Goal: Information Seeking & Learning: Find specific fact

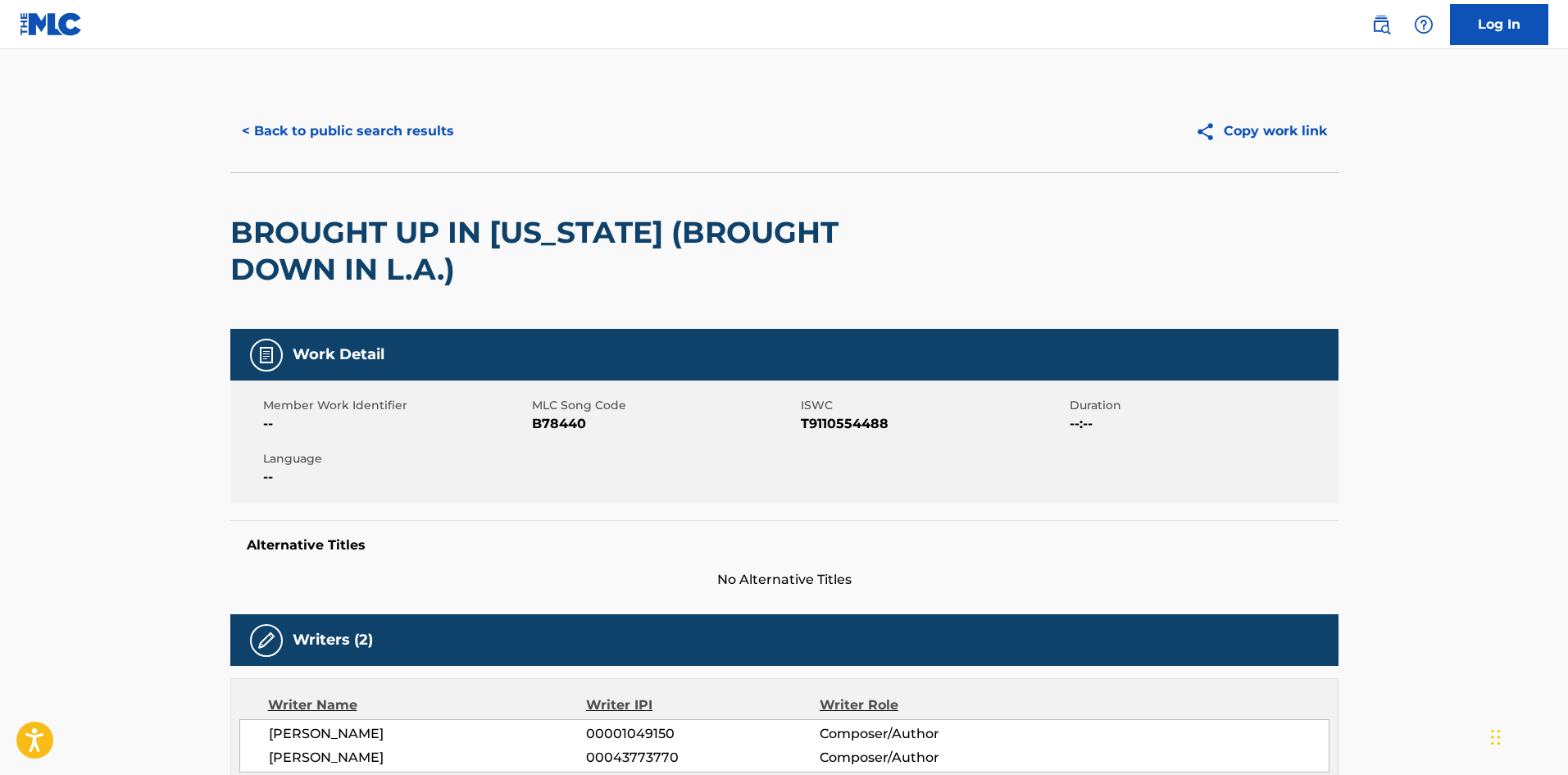
click at [313, 122] on button "< Back to public search results" at bounding box center [348, 131] width 235 height 41
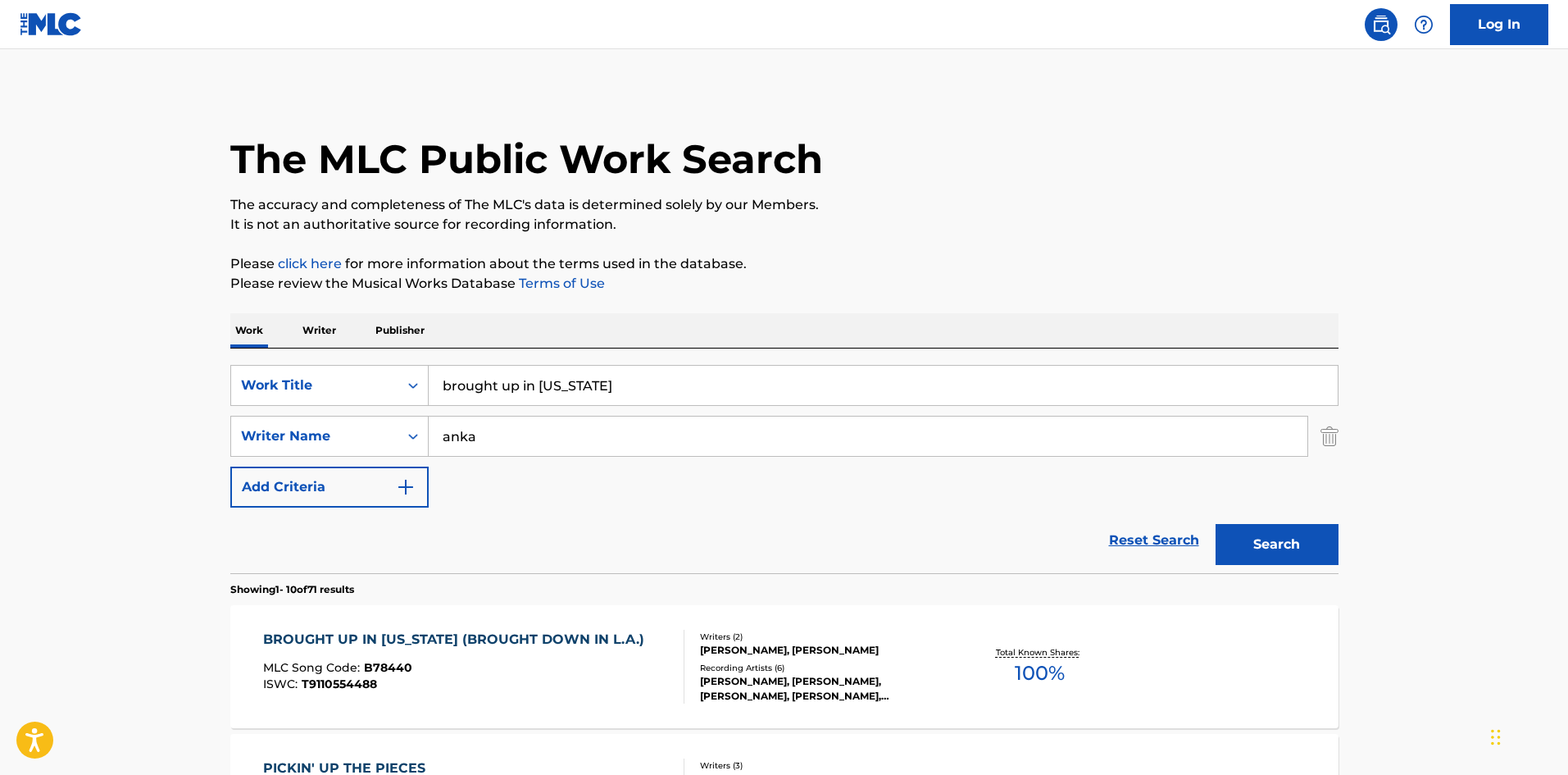
scroll to position [219, 0]
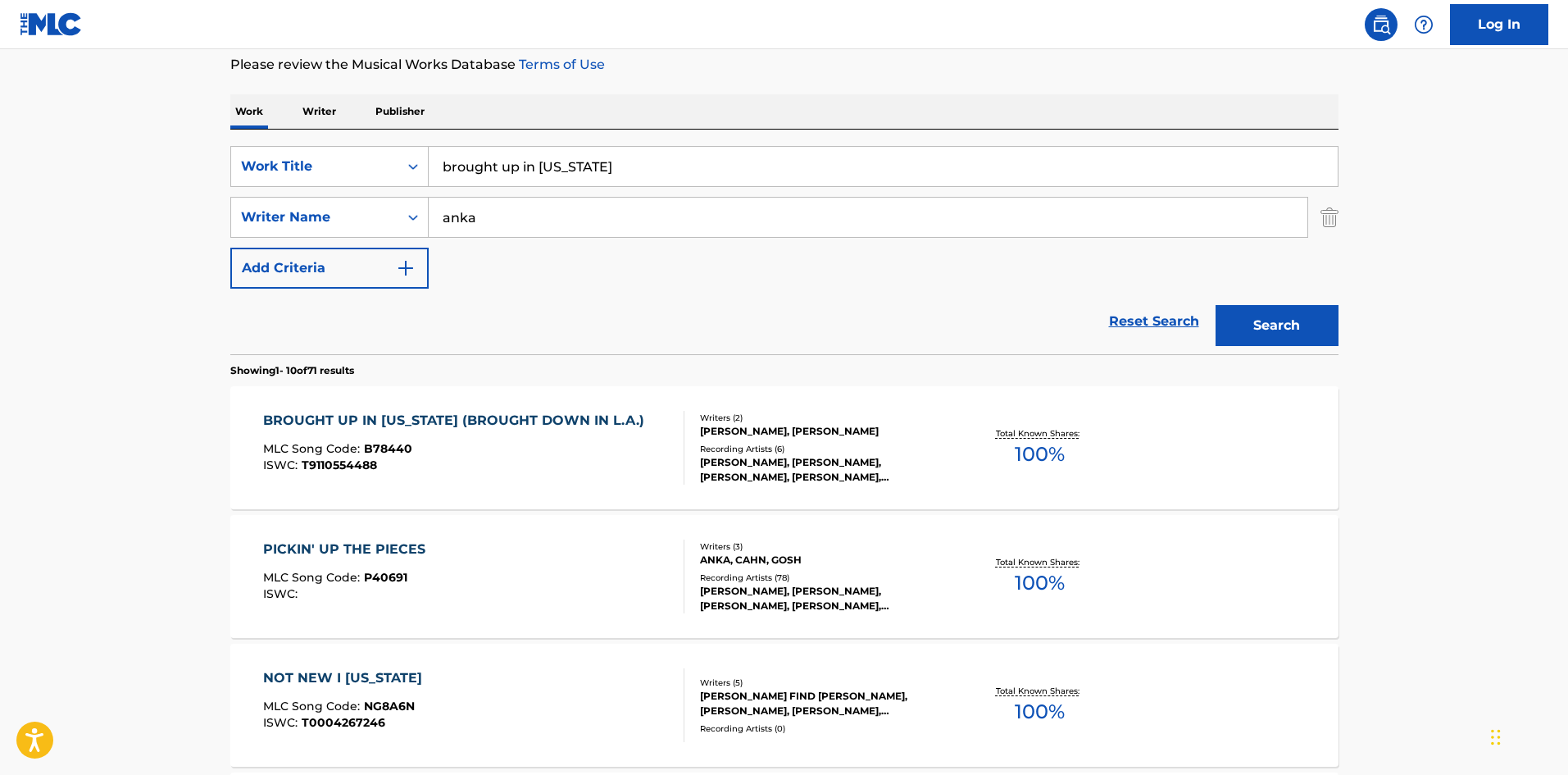
click at [606, 176] on input "brought up in [US_STATE]" at bounding box center [884, 166] width 909 height 39
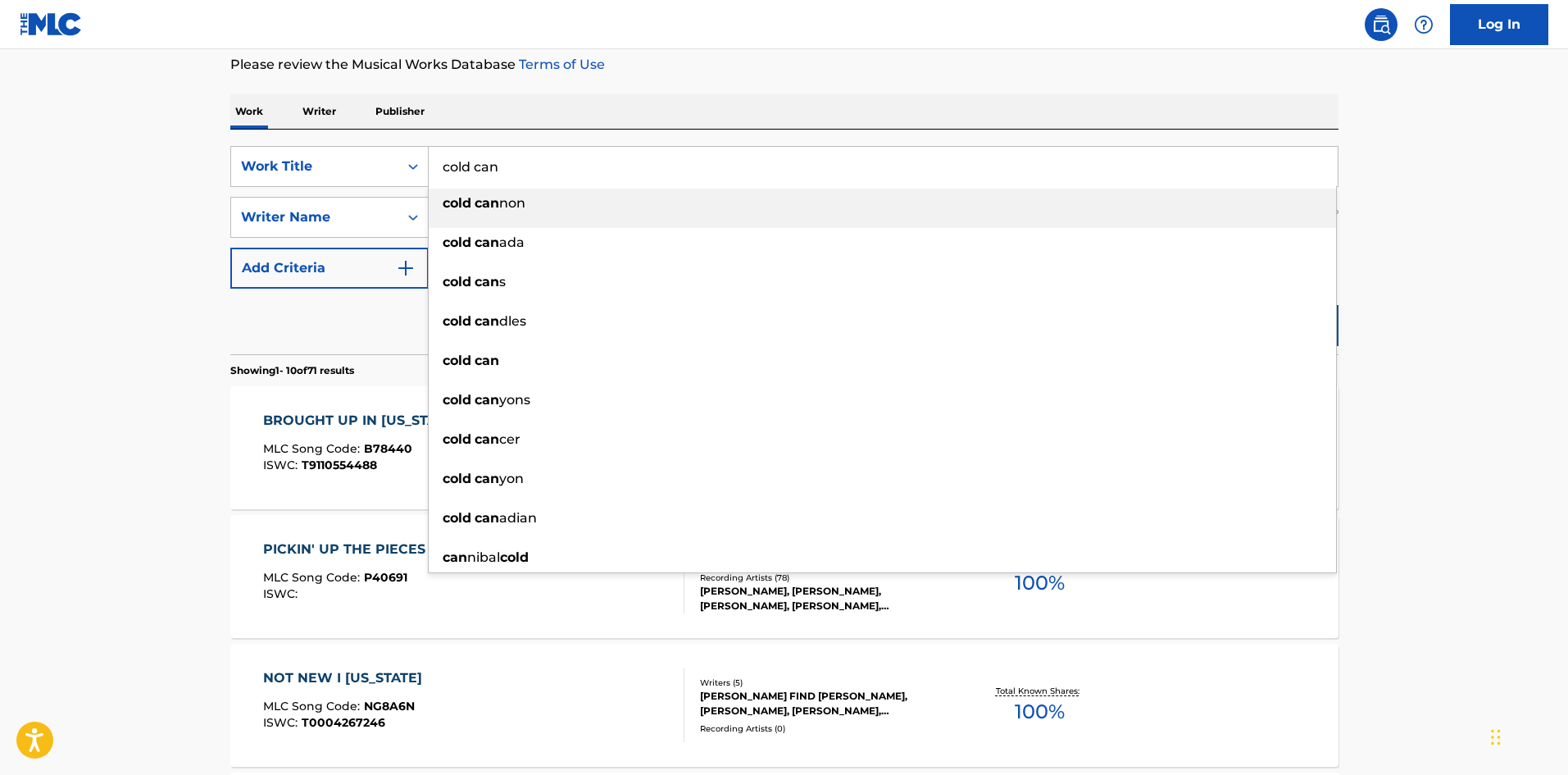
type input "cold can"
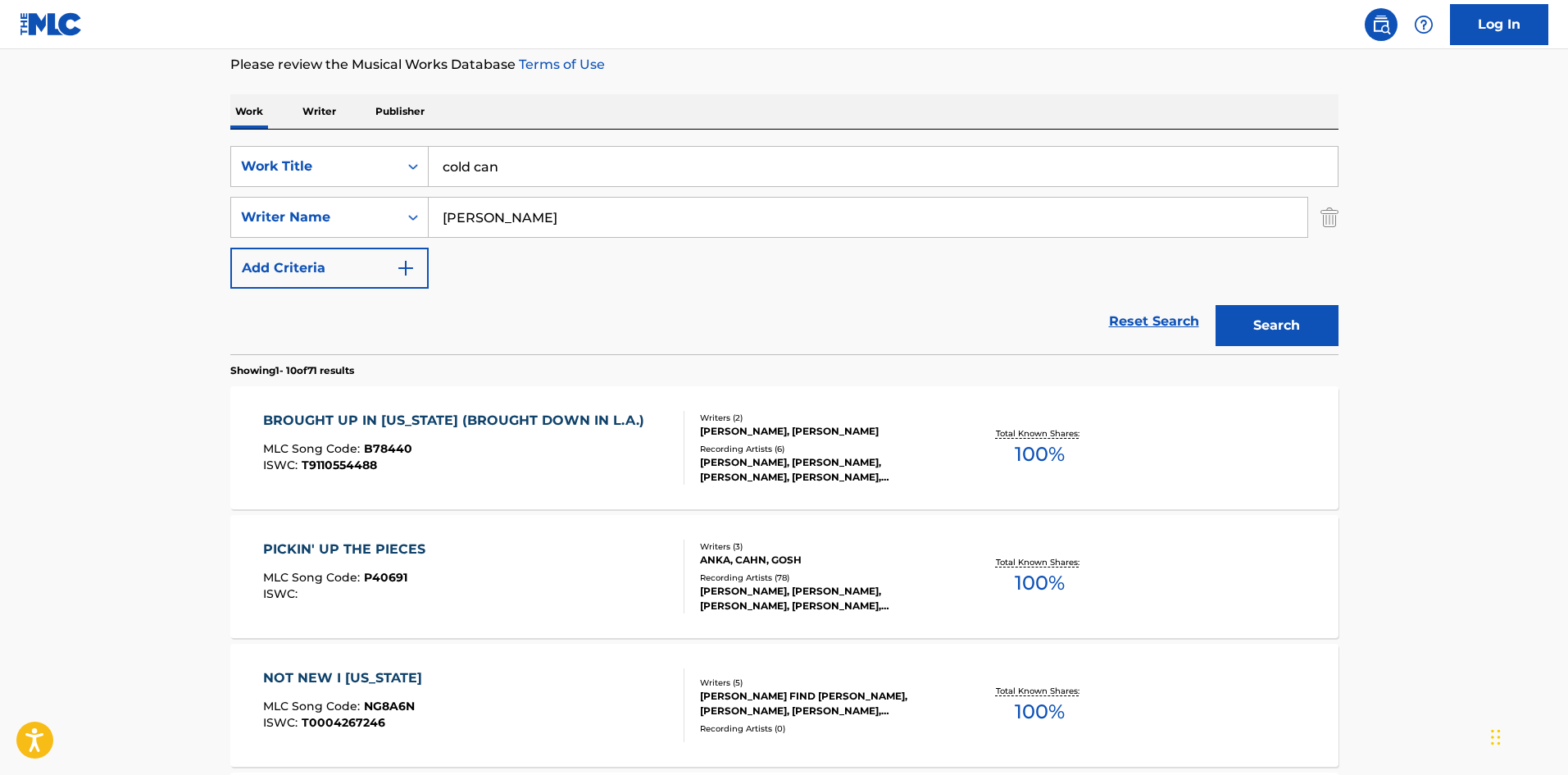
type input "[PERSON_NAME]"
click at [1215, 305] on button "Search" at bounding box center [1277, 325] width 123 height 41
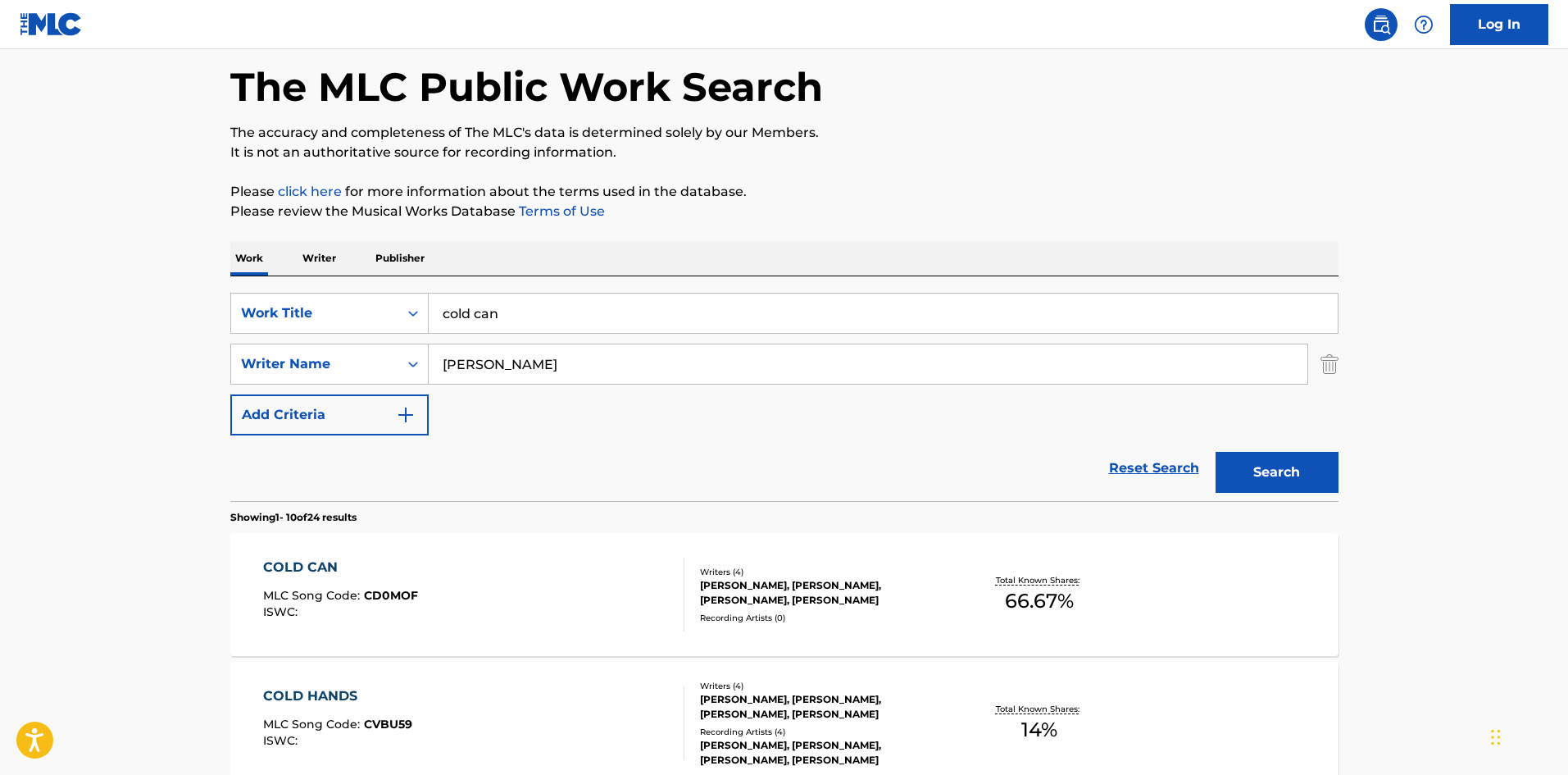
scroll to position [109, 0]
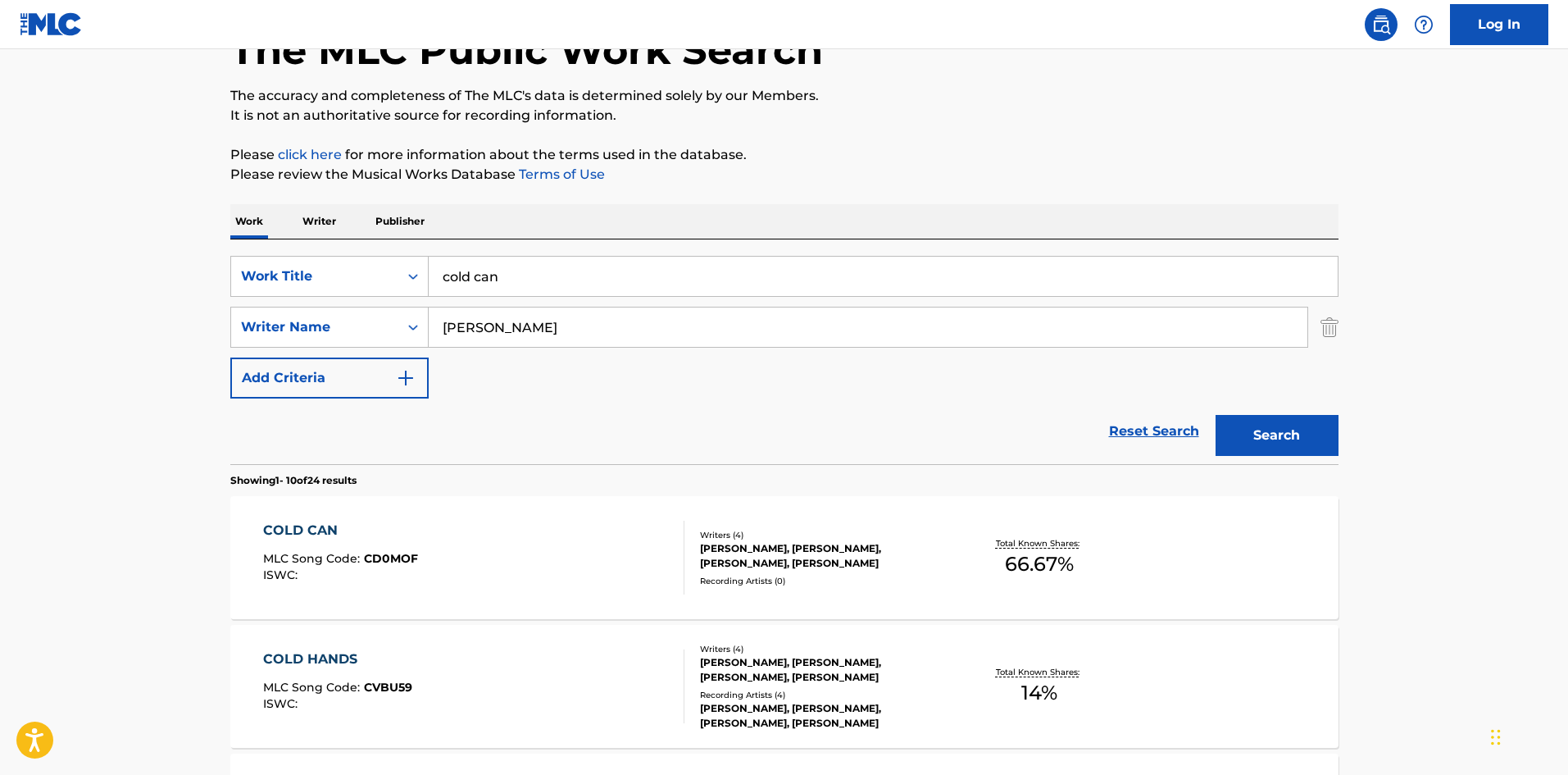
click at [779, 560] on div "[PERSON_NAME], [PERSON_NAME], [PERSON_NAME], [PERSON_NAME]" at bounding box center [823, 556] width 248 height 29
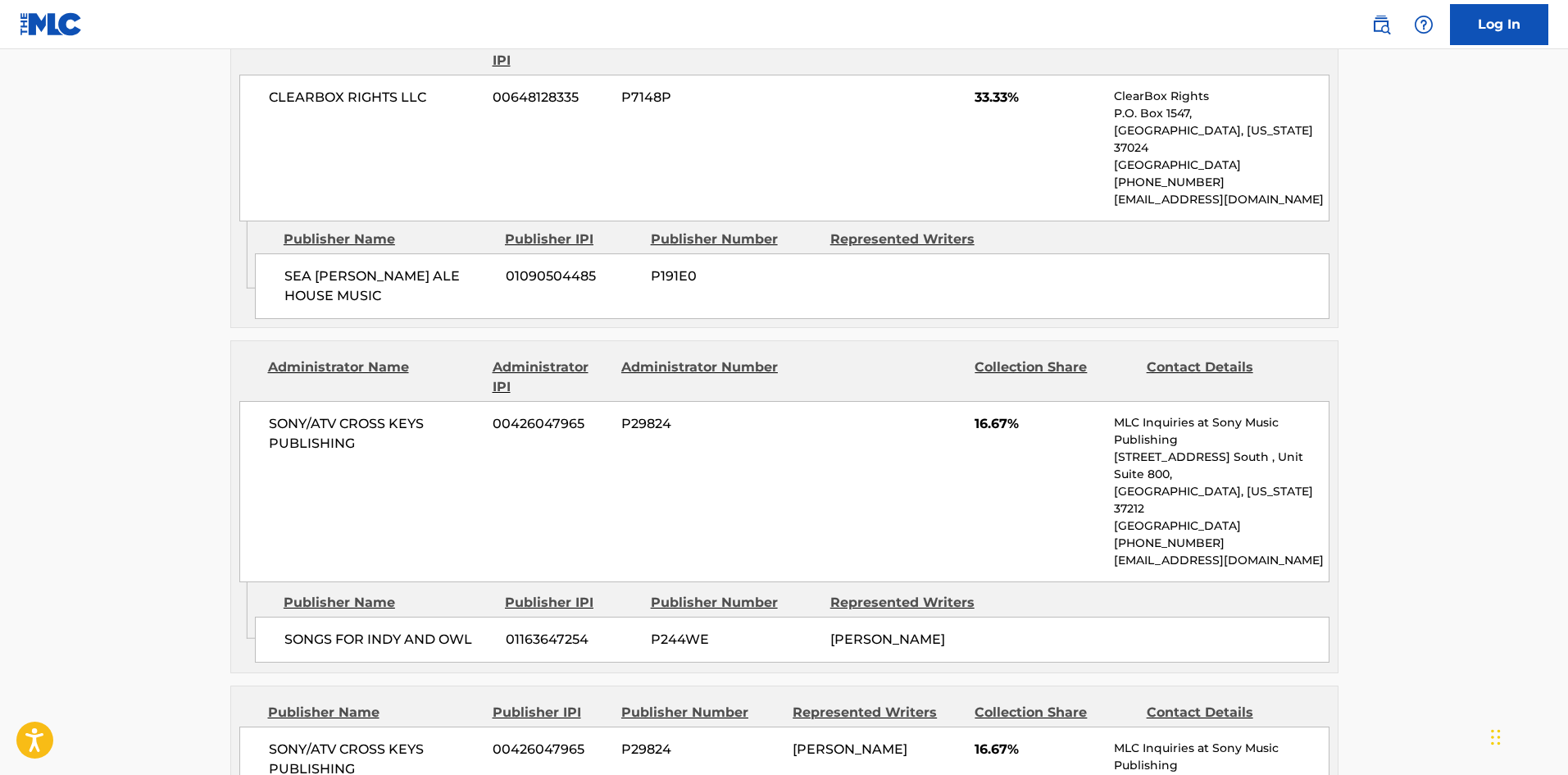
scroll to position [984, 0]
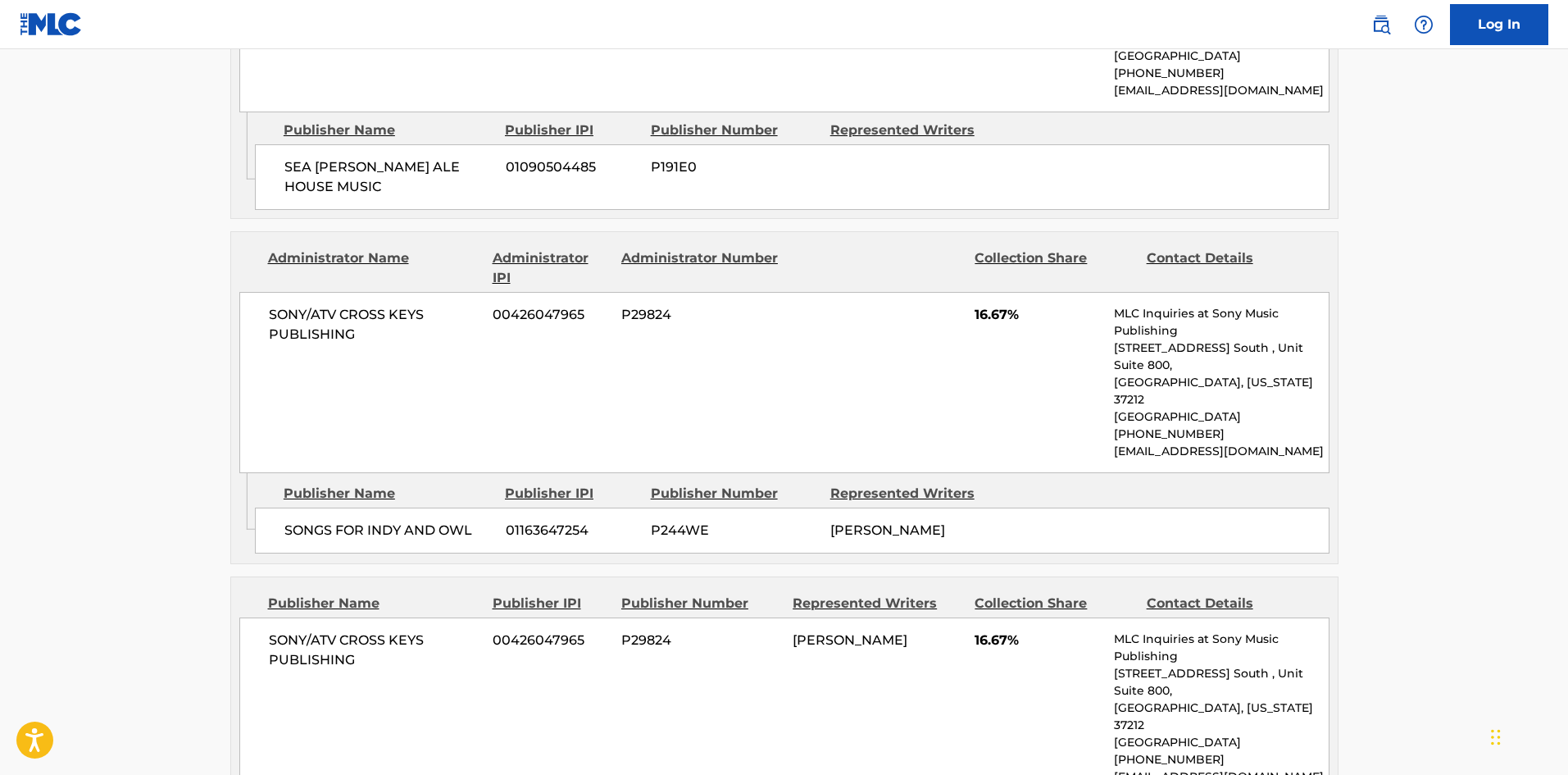
click at [317, 520] on span "SONGS FOR INDY AND OWL" at bounding box center [389, 530] width 209 height 20
drag, startPoint x: 317, startPoint y: 463, endPoint x: 462, endPoint y: 453, distance: 145.3
click at [462, 520] on span "SONGS FOR INDY AND OWL" at bounding box center [389, 530] width 209 height 20
copy span "SONGS FOR INDY AND OWL"
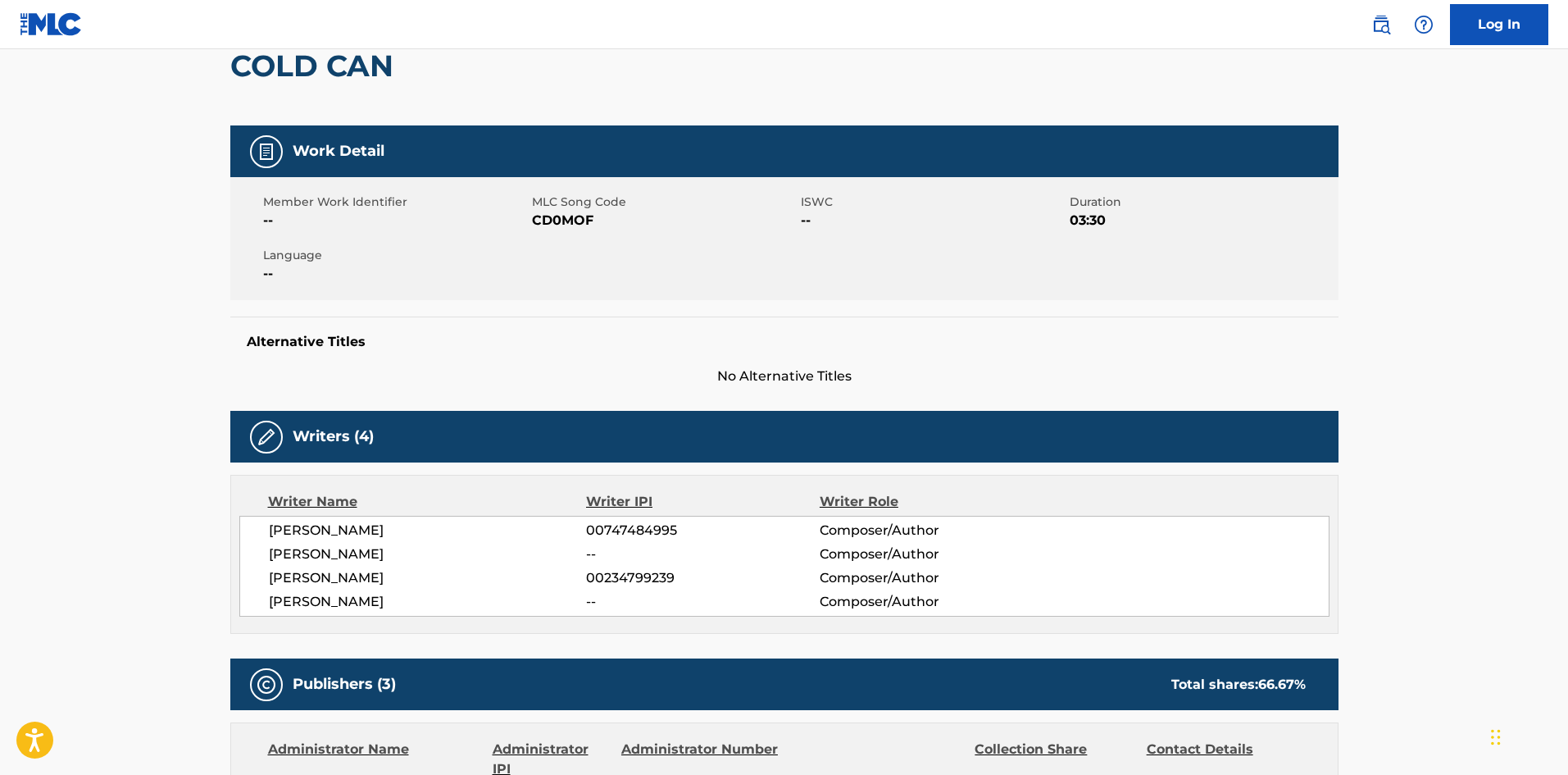
scroll to position [0, 0]
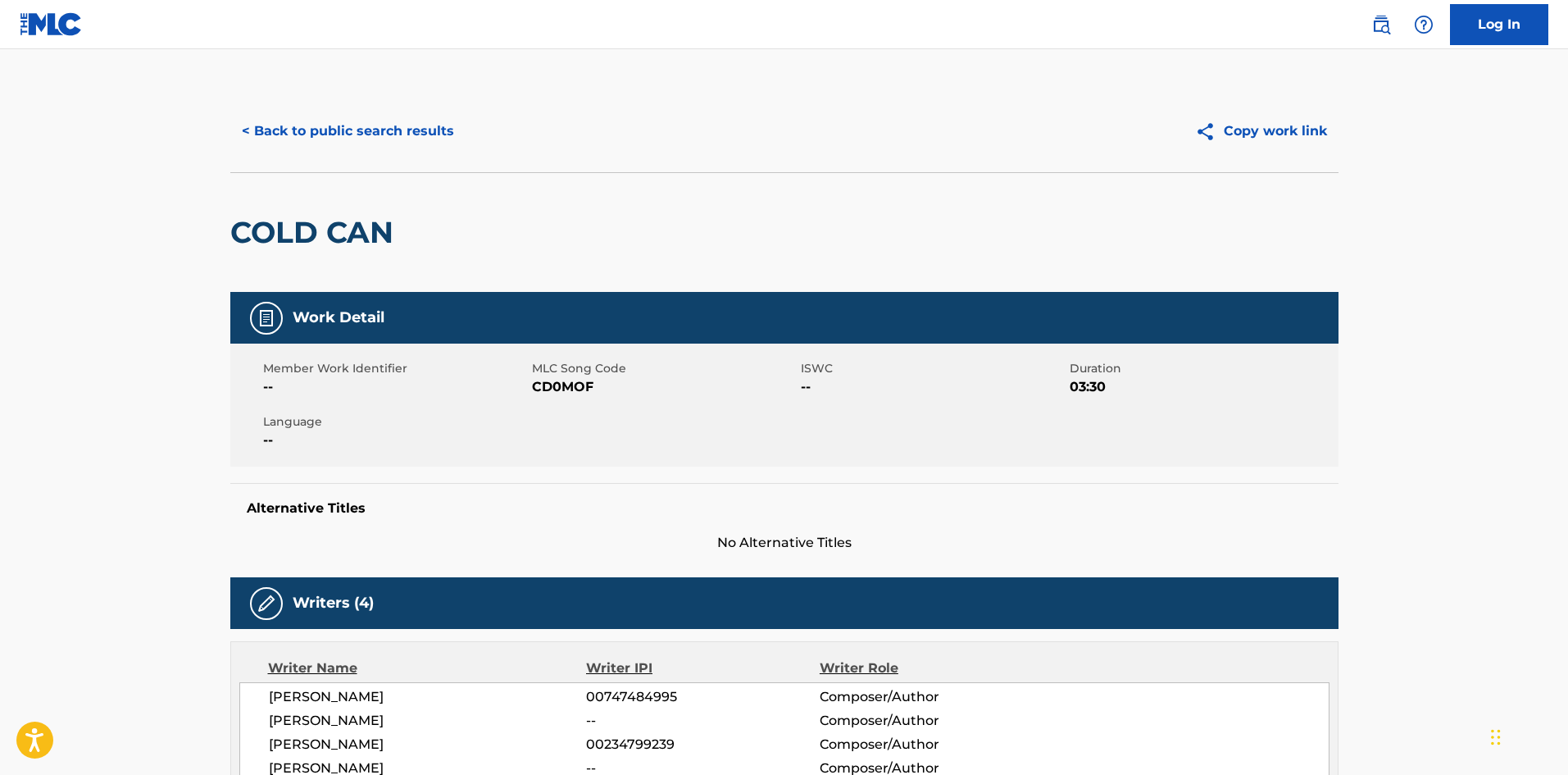
click at [305, 141] on button "< Back to public search results" at bounding box center [348, 131] width 235 height 41
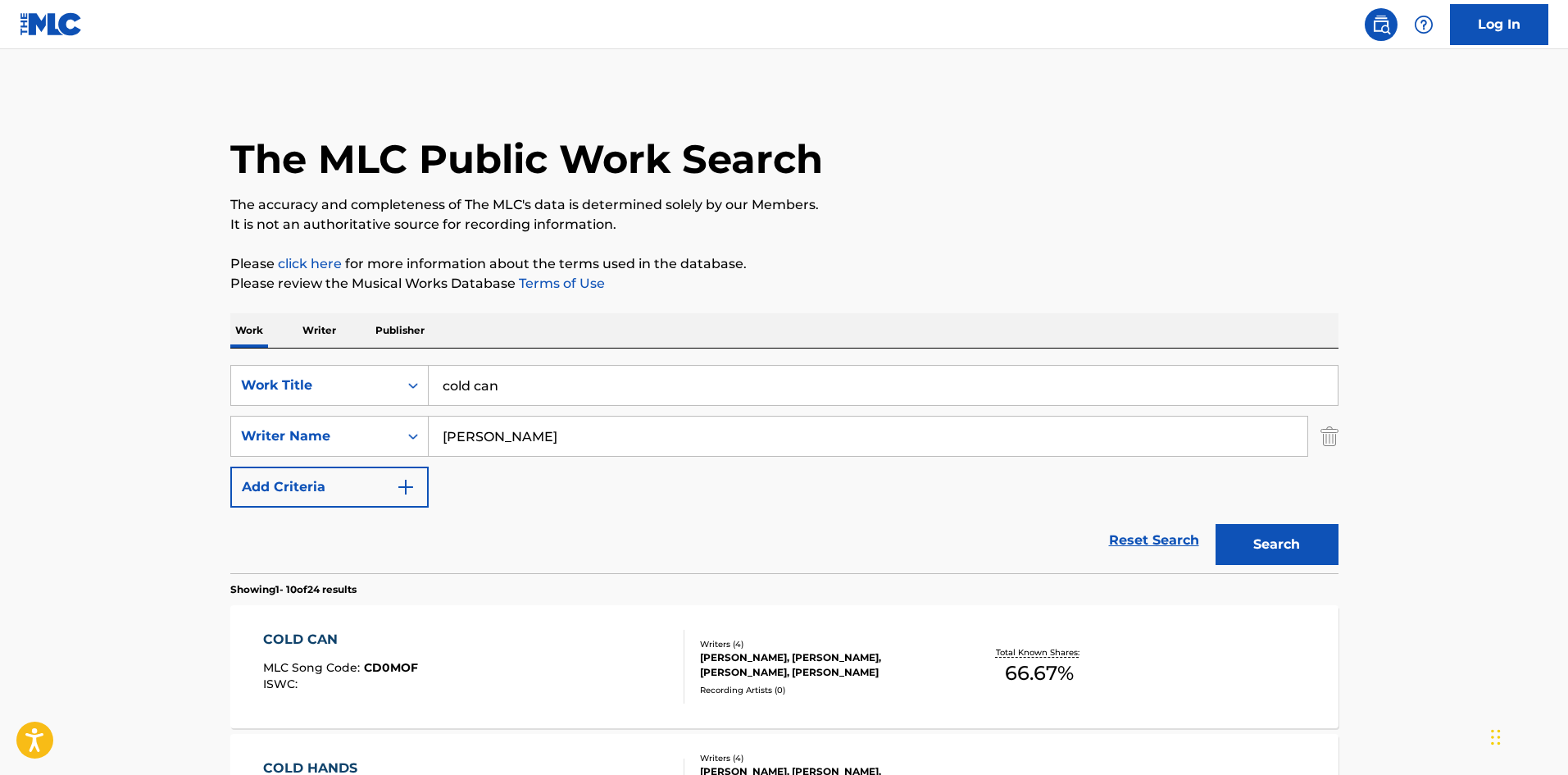
scroll to position [109, 0]
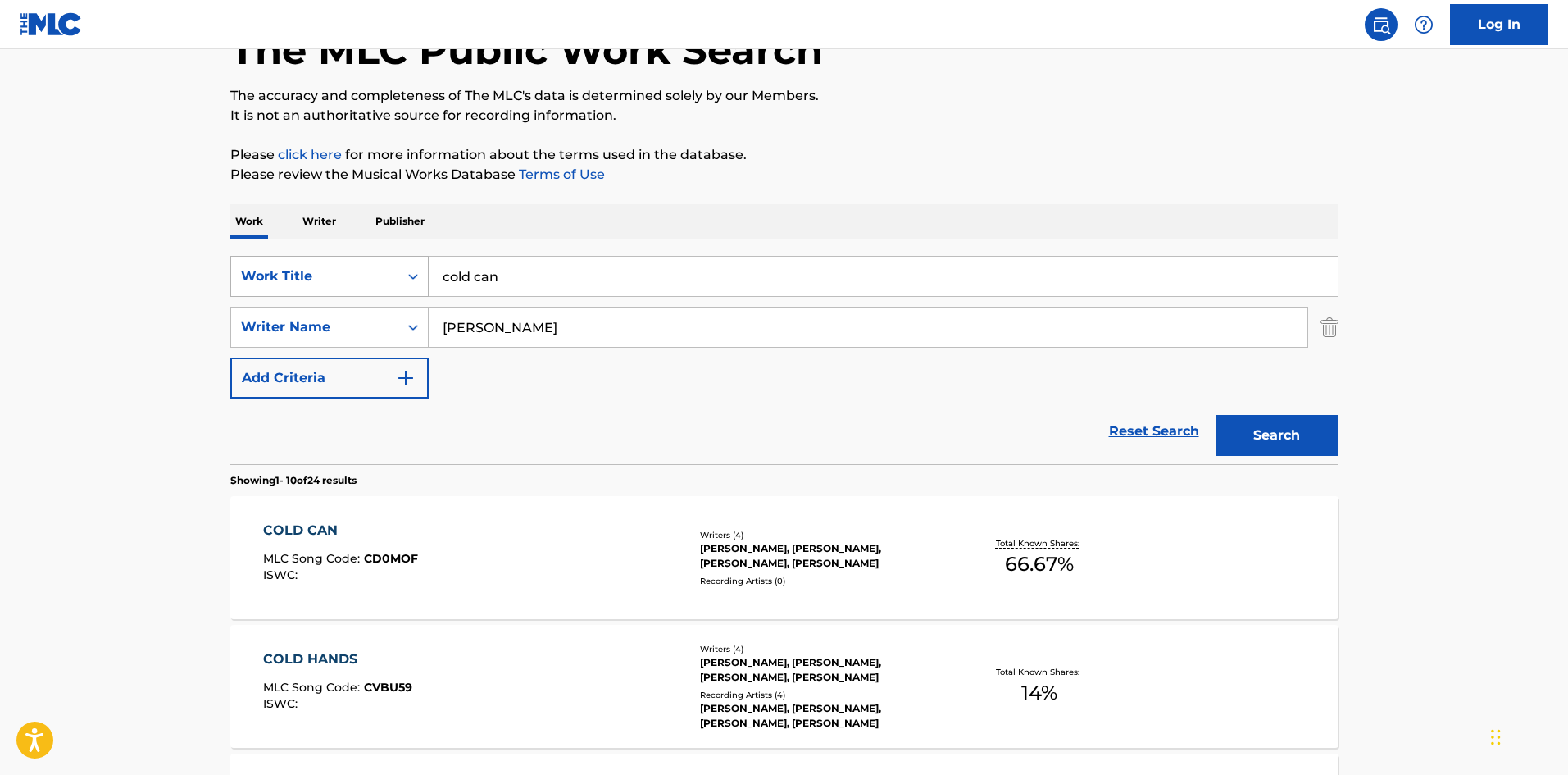
drag, startPoint x: 531, startPoint y: 274, endPoint x: 388, endPoint y: 278, distance: 143.1
click at [388, 278] on div "SearchWithCriteriabae6cb13-114b-4111-a64b-41efc4661f1d Work Title cold can" at bounding box center [784, 275] width 1108 height 41
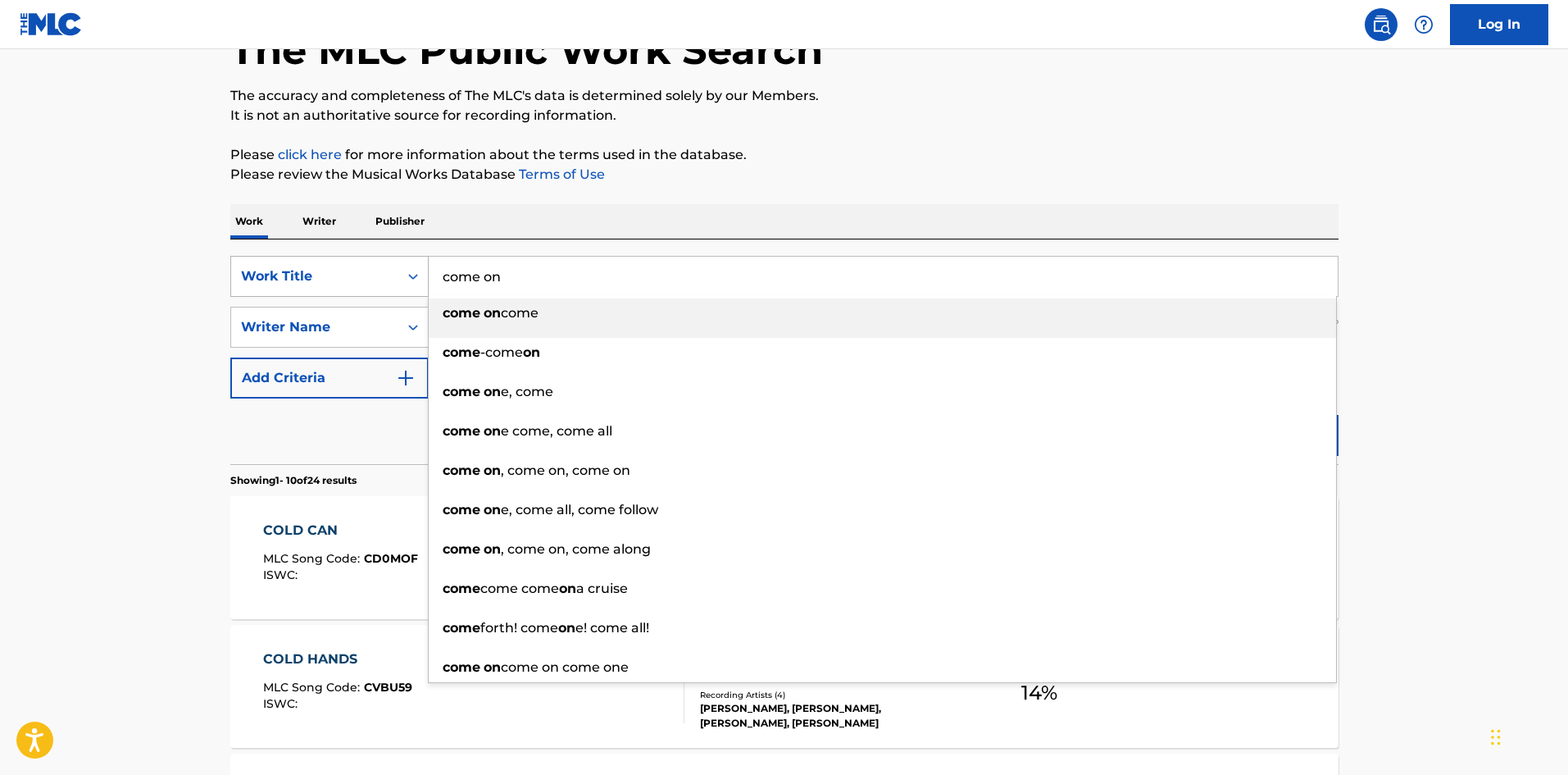
type input "come on"
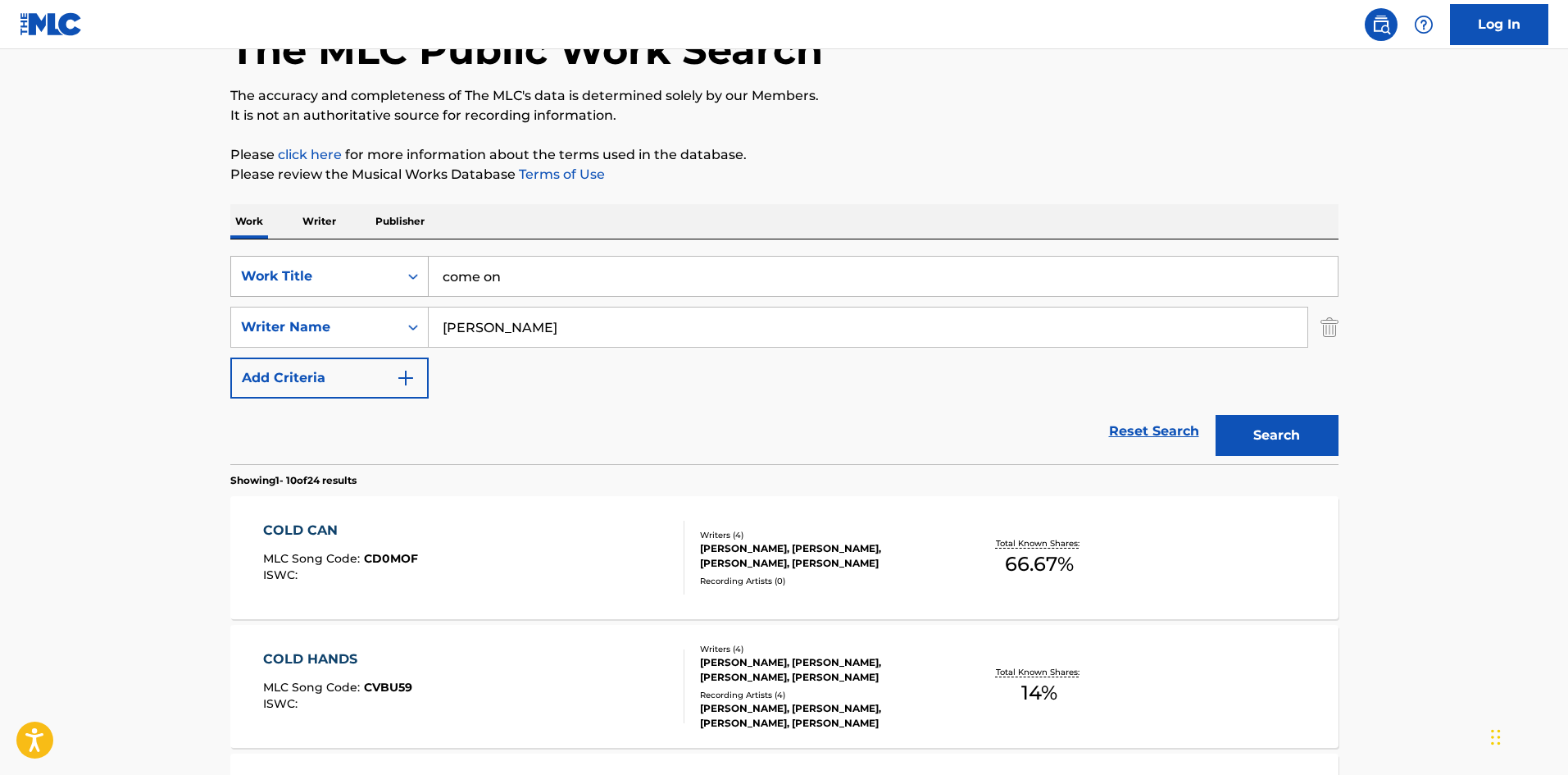
click at [1215, 415] on button "Search" at bounding box center [1277, 435] width 123 height 41
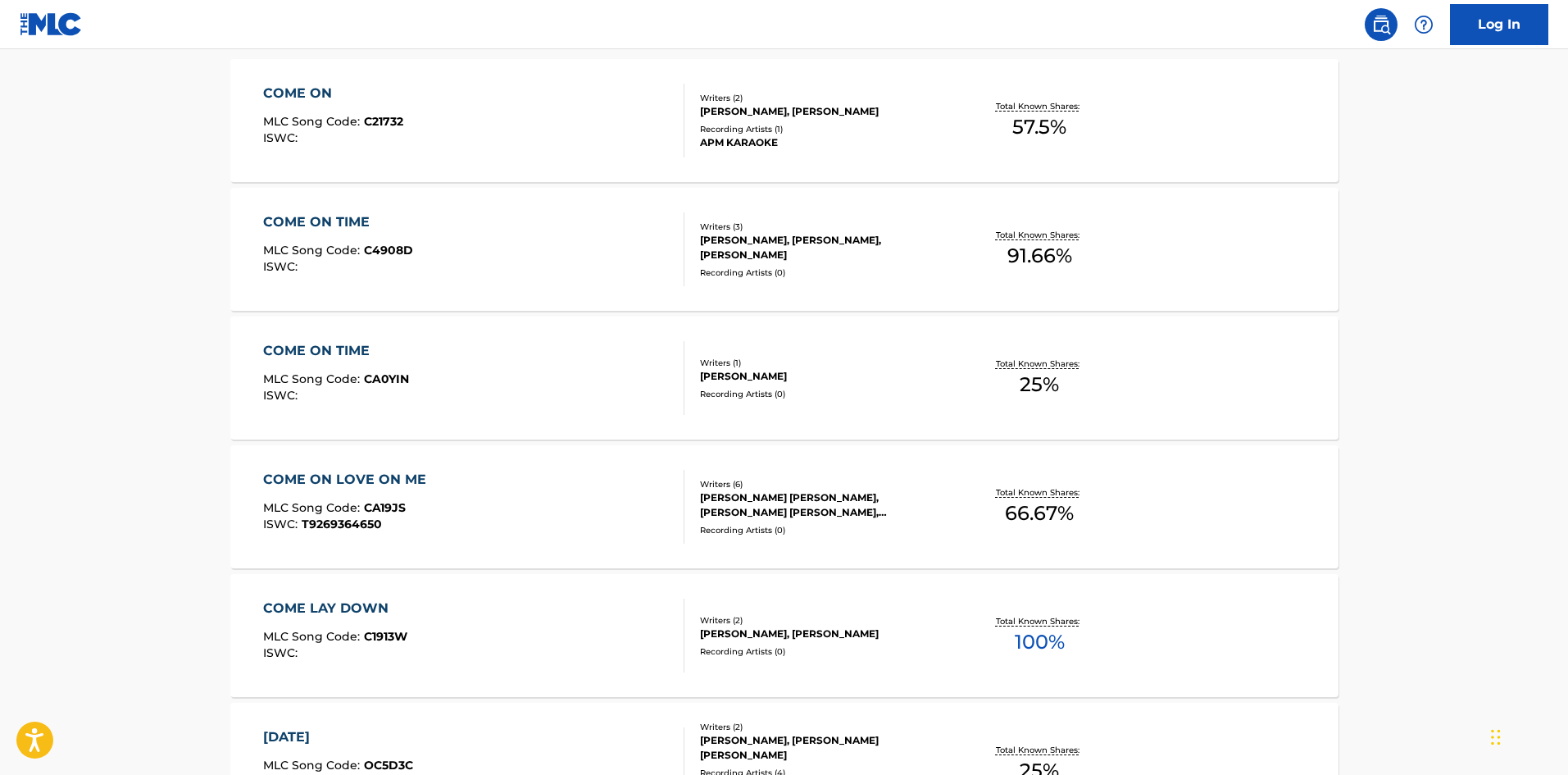
scroll to position [328, 0]
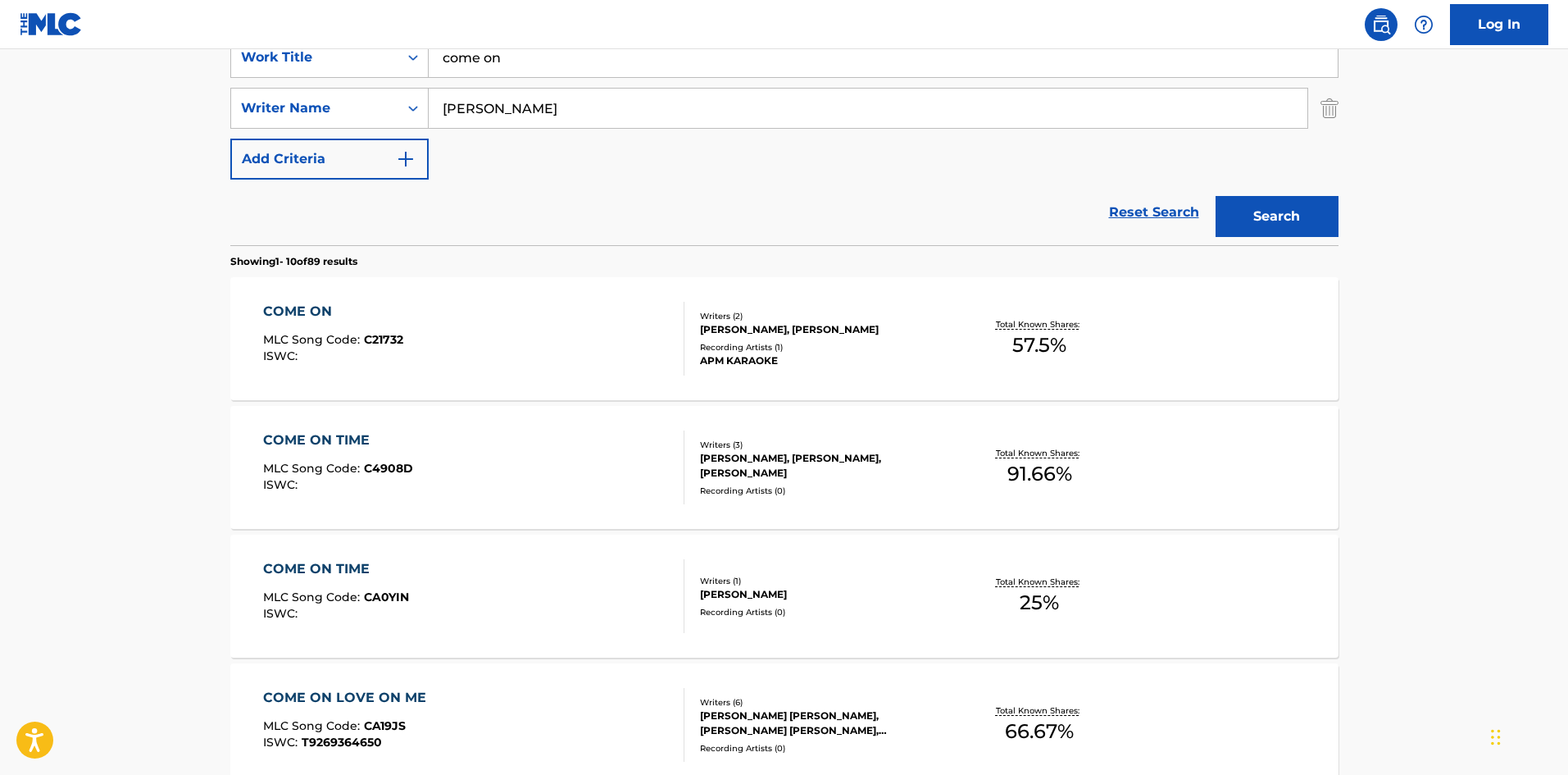
click at [766, 365] on div "APM KARAOKE" at bounding box center [823, 361] width 248 height 15
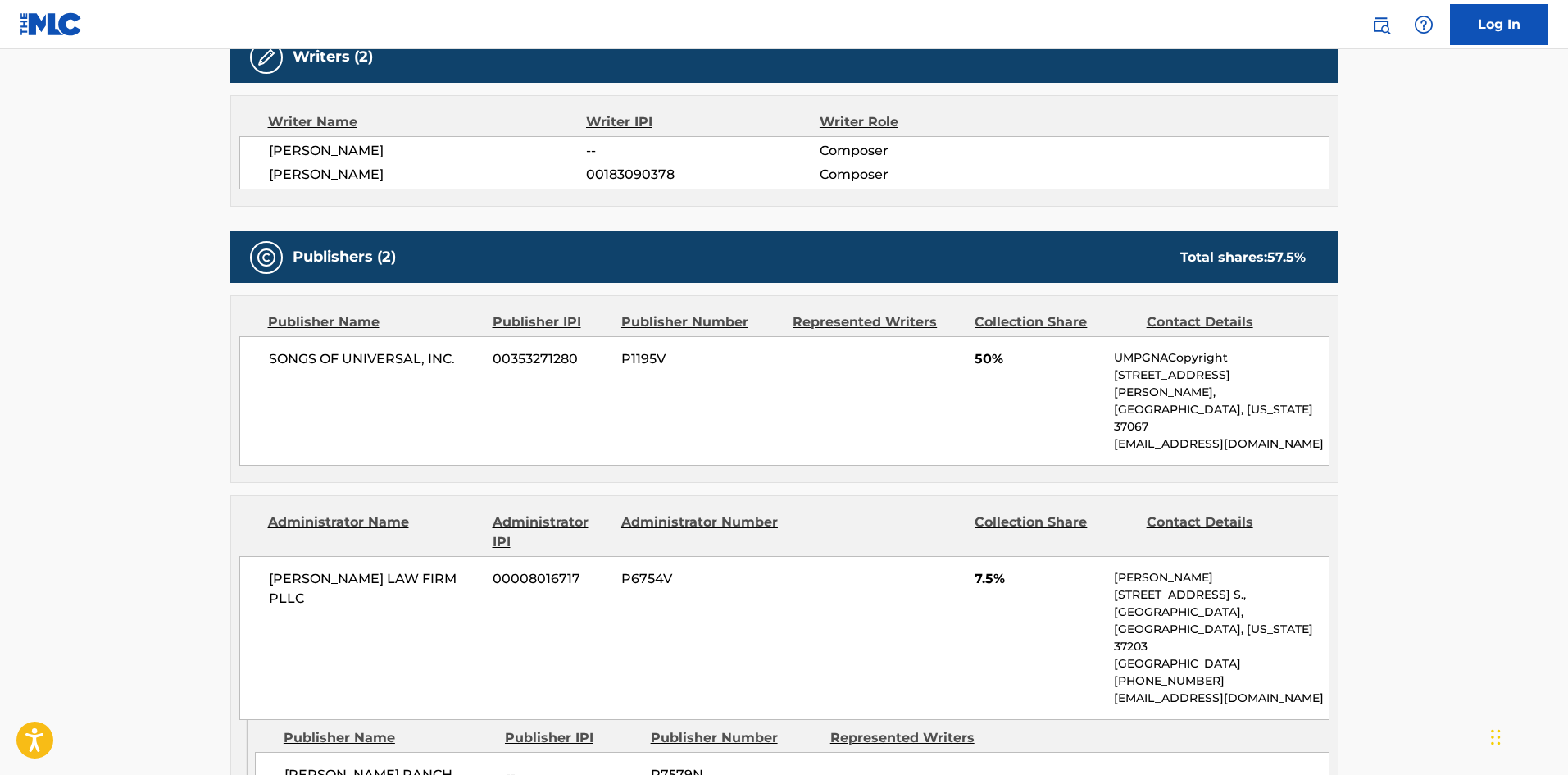
scroll to position [547, 0]
click at [34, 438] on main "< Back to public search results Copy work link COME ON Work Detail Member Work …" at bounding box center [784, 268] width 1568 height 1531
